Goal: Information Seeking & Learning: Check status

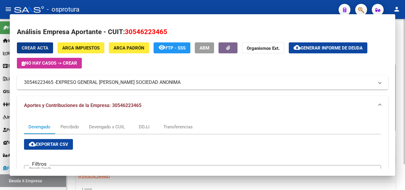
click at [175, 74] on input "30-54622346-5" at bounding box center [172, 76] width 67 height 5
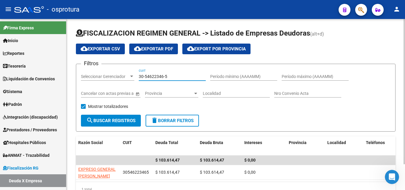
scroll to position [25, 0]
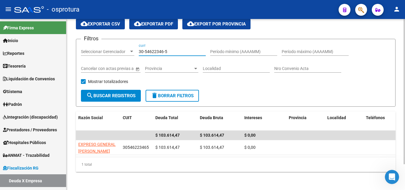
click at [176, 51] on input "30-54622346-5" at bounding box center [172, 51] width 67 height 5
paste input "27-22548039-2"
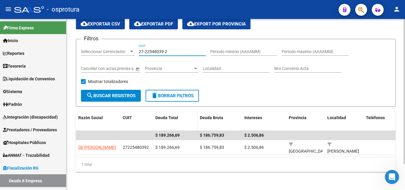
drag, startPoint x: 176, startPoint y: 51, endPoint x: 162, endPoint y: 115, distance: 65.9
click at [176, 51] on input "27-22548039-2" at bounding box center [172, 51] width 67 height 5
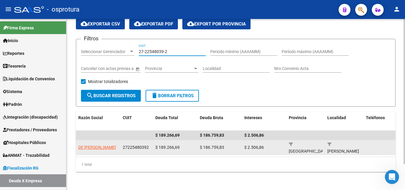
type input "27-22548039-2"
click at [84, 147] on app-link-go-to "DE [PERSON_NAME]" at bounding box center [97, 147] width 38 height 7
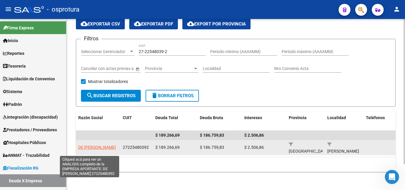
click at [85, 149] on span "DE [PERSON_NAME]" at bounding box center [97, 147] width 38 height 5
type textarea "27225480392"
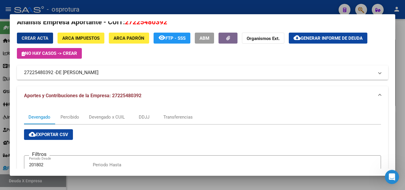
scroll to position [0, 0]
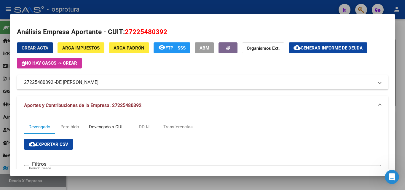
click at [106, 126] on div "Devengado x CUIL" at bounding box center [107, 127] width 36 height 7
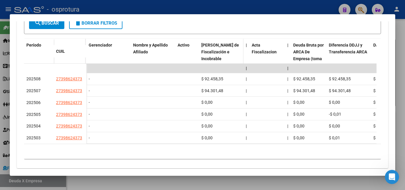
scroll to position [178, 0]
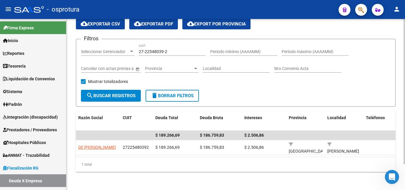
click at [182, 49] on div "27-22548039-2 CUIT" at bounding box center [172, 50] width 67 height 12
click at [182, 49] on input "27-22548039-2" at bounding box center [172, 51] width 67 height 5
click at [178, 50] on input "22-72254803-9" at bounding box center [172, 51] width 67 height 5
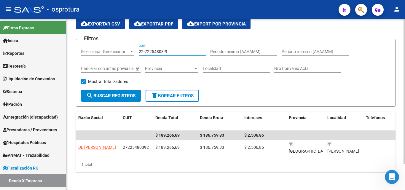
click at [178, 50] on input "22-72254803-9" at bounding box center [172, 51] width 67 height 5
click at [178, 54] on input "22-72254803-9" at bounding box center [172, 51] width 67 height 5
type input "2"
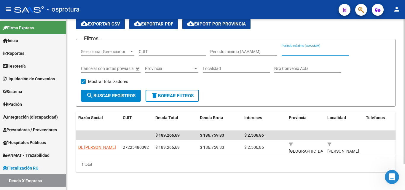
click at [289, 53] on input "Período máximo (AAAAMM)" at bounding box center [315, 51] width 67 height 5
type input "202506"
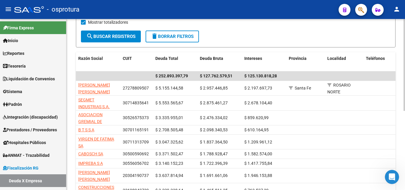
scroll to position [0, 0]
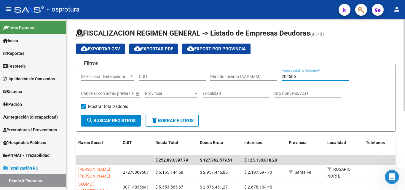
drag, startPoint x: 313, startPoint y: 76, endPoint x: 264, endPoint y: 76, distance: 48.6
click at [264, 76] on div "Filtros Seleccionar Gerenciador Seleccionar Gerenciador CUIT Período mínimo (AA…" at bounding box center [236, 92] width 310 height 46
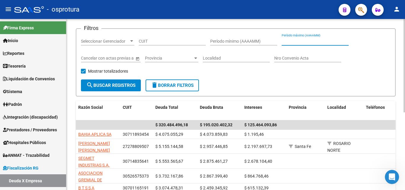
scroll to position [30, 0]
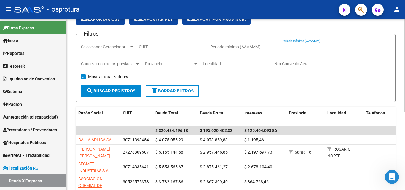
click at [298, 48] on input "Período máximo (AAAAMM)" at bounding box center [315, 46] width 67 height 5
type input "202507"
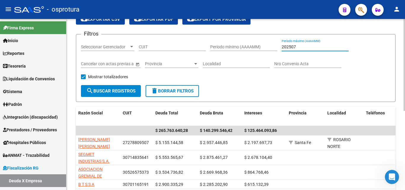
drag, startPoint x: 306, startPoint y: 45, endPoint x: 268, endPoint y: 50, distance: 37.9
click at [268, 50] on div "Filtros Seleccionar Gerenciador Seleccionar Gerenciador CUIT Período mínimo (AA…" at bounding box center [236, 62] width 310 height 46
